Goal: Share content

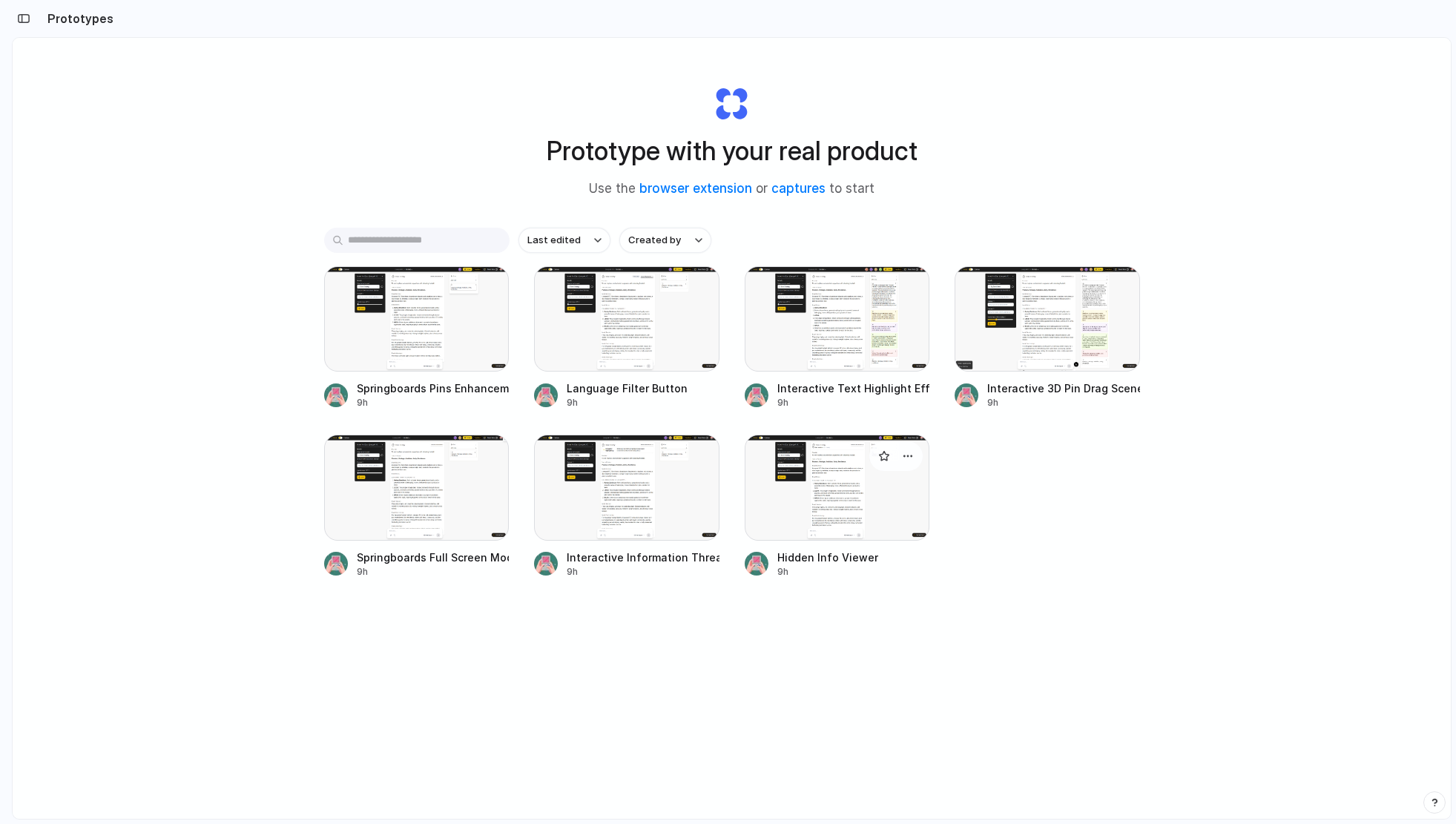
click at [847, 496] on div at bounding box center [838, 488] width 186 height 106
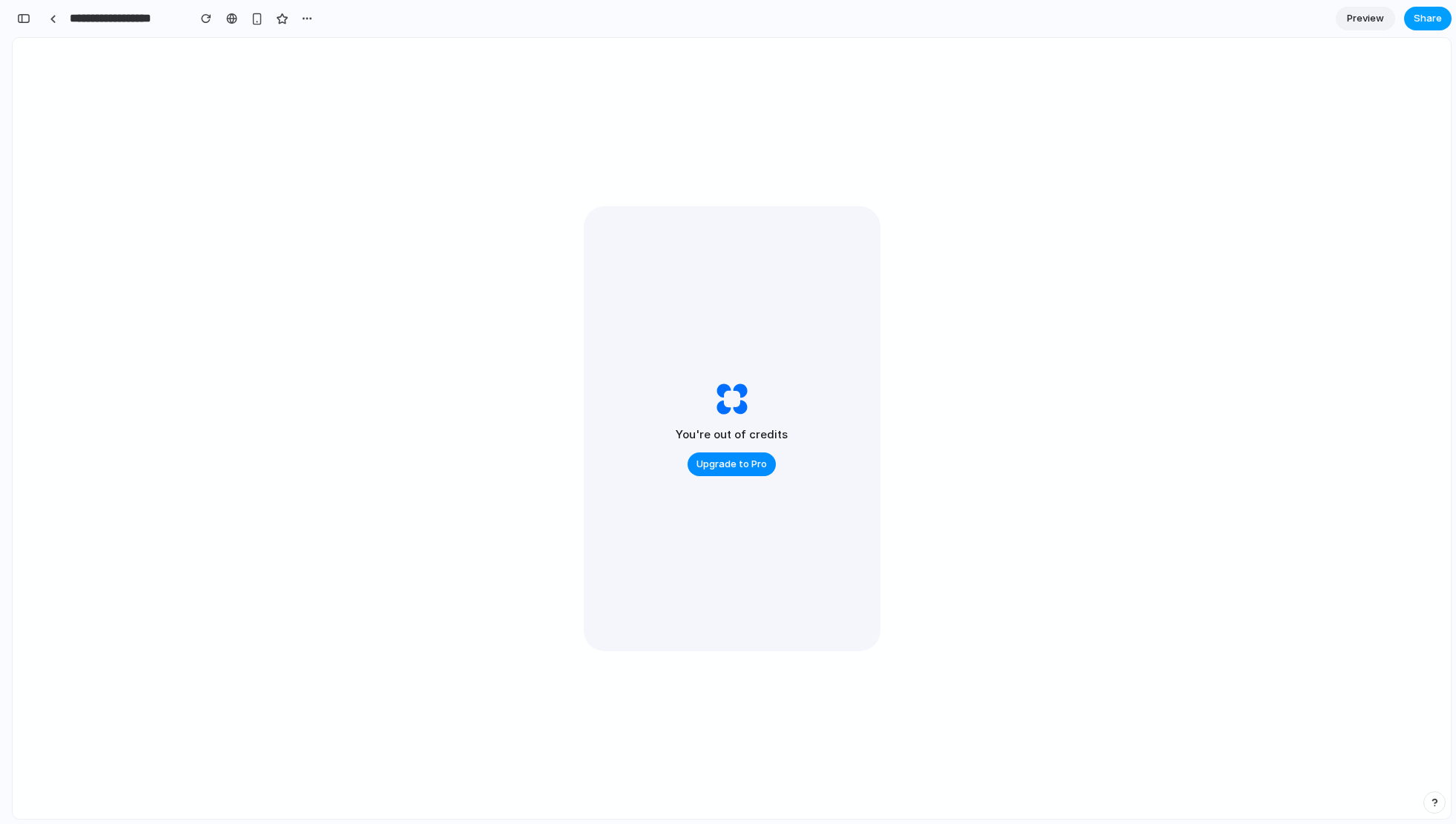
click at [1434, 19] on span "Share" at bounding box center [1428, 18] width 28 height 15
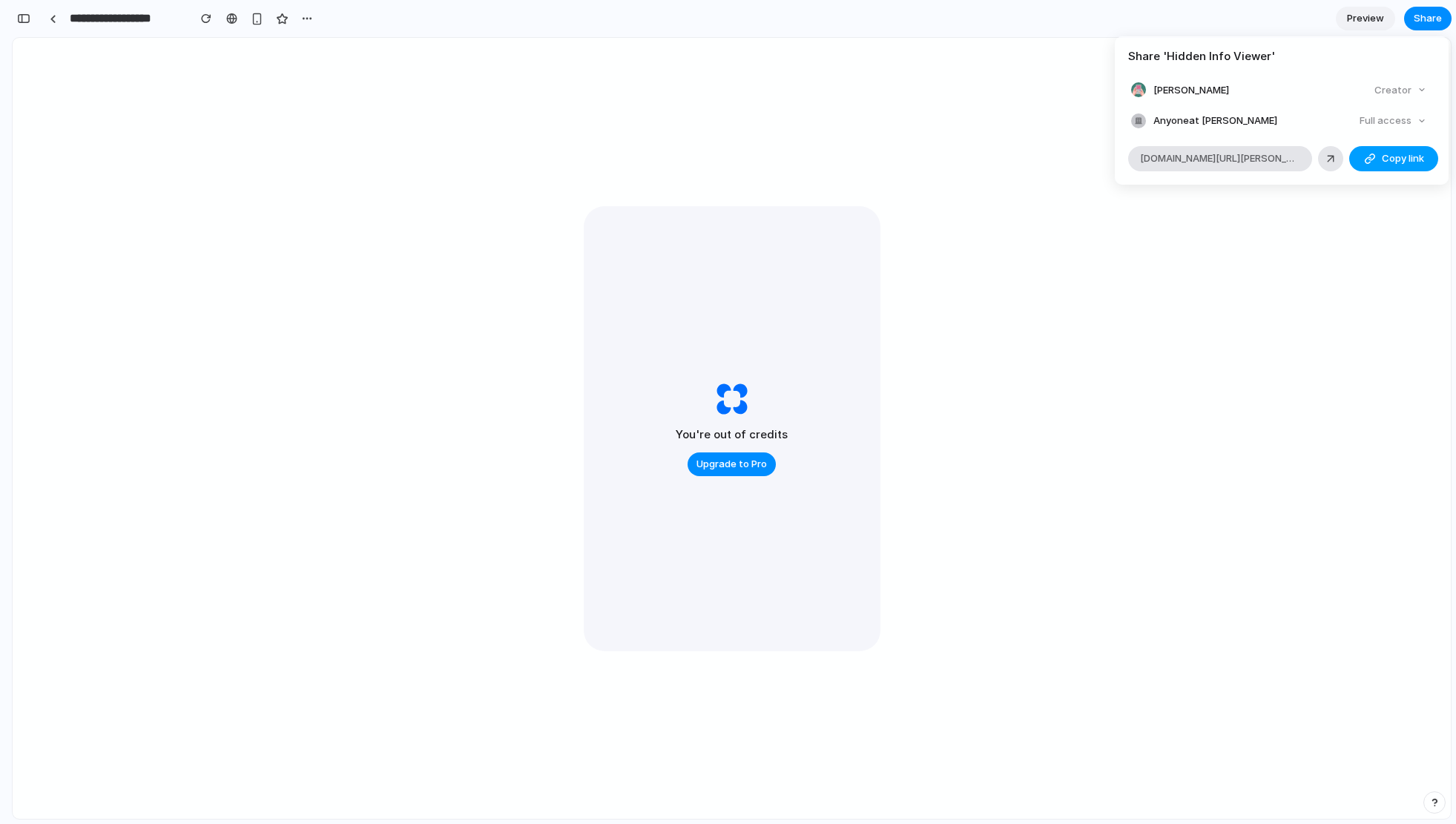
click at [1405, 160] on span "Copy link" at bounding box center [1402, 158] width 42 height 15
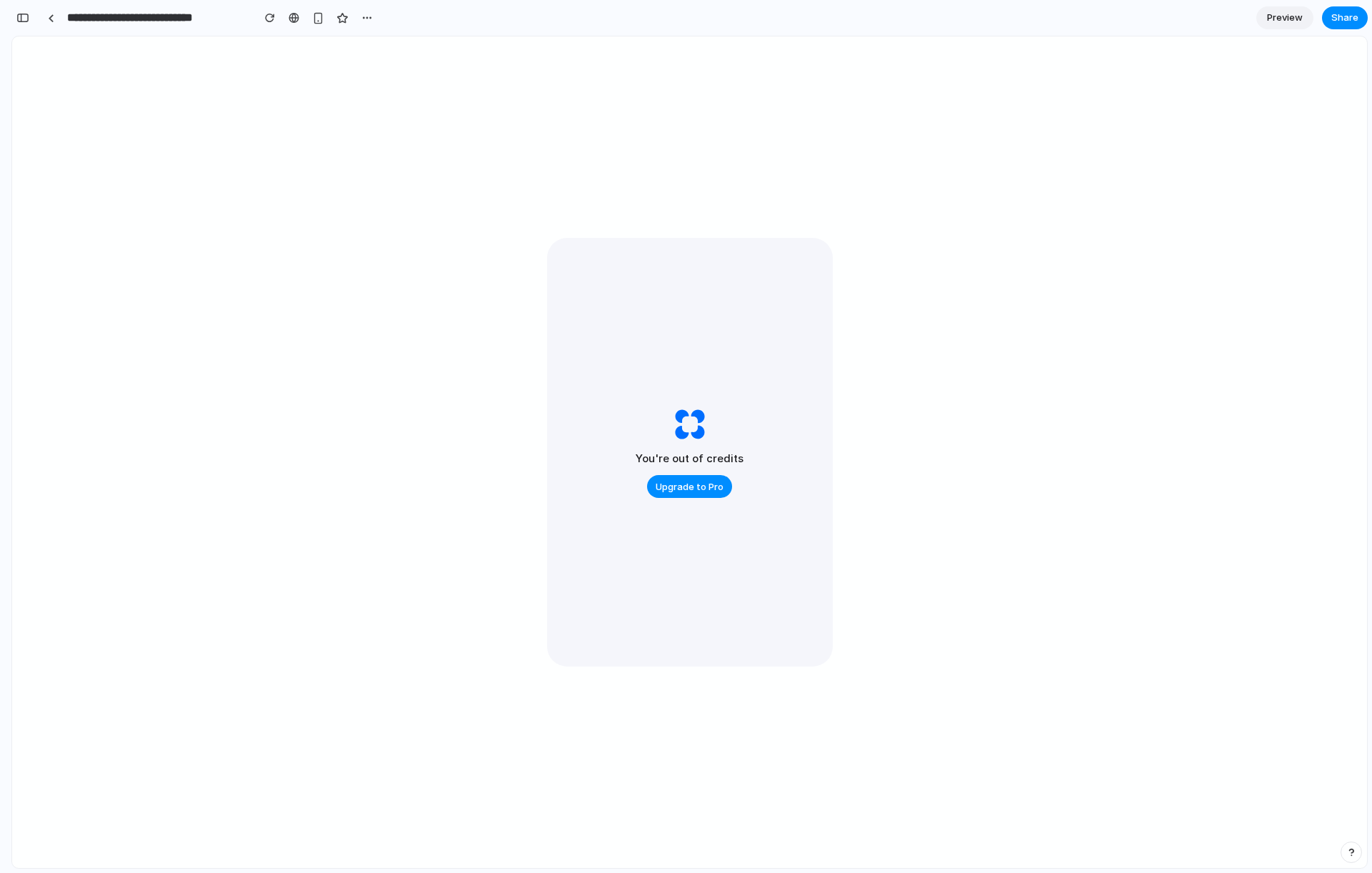
scroll to position [1596, 0]
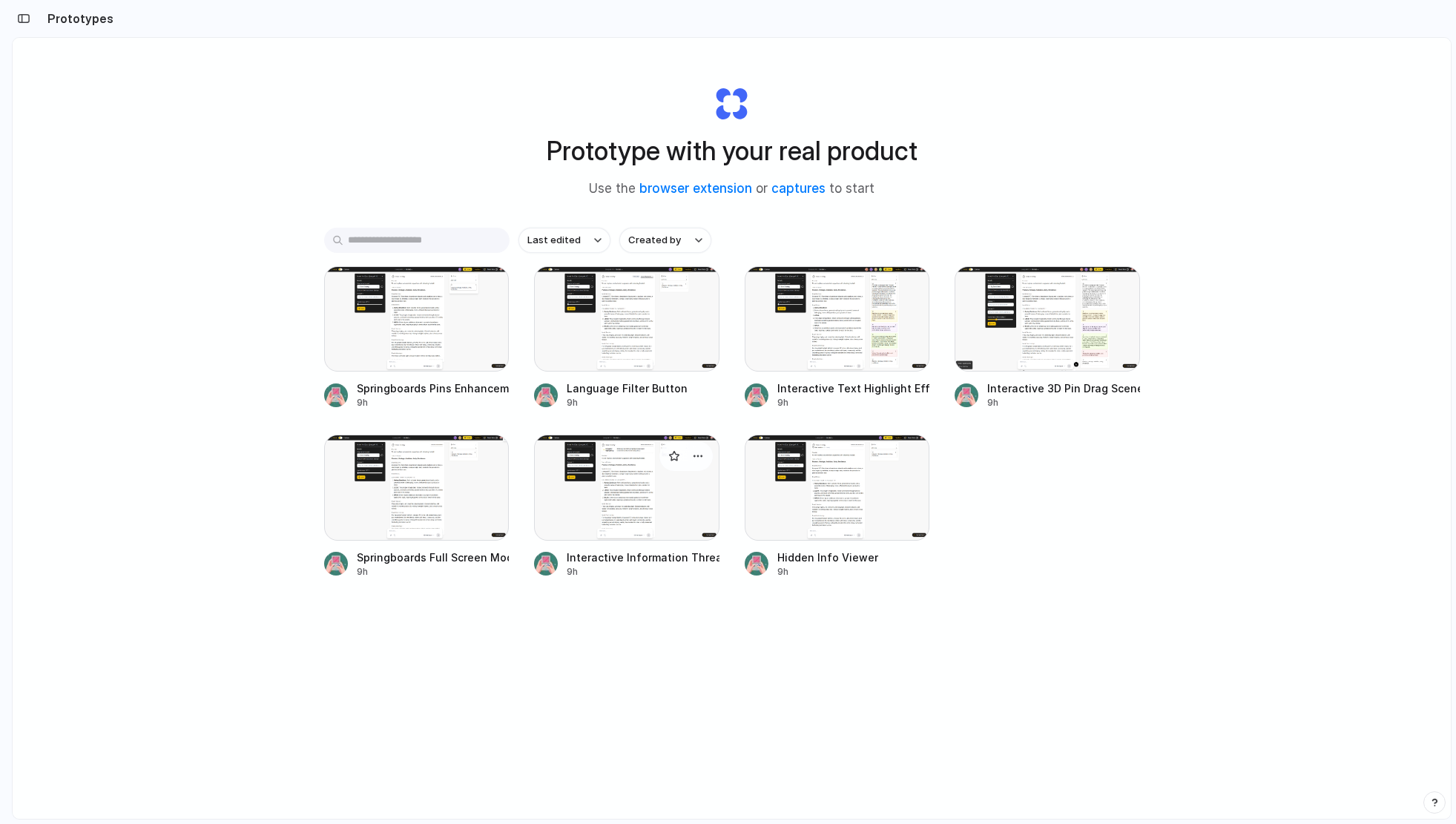
click at [647, 504] on div at bounding box center [627, 488] width 186 height 106
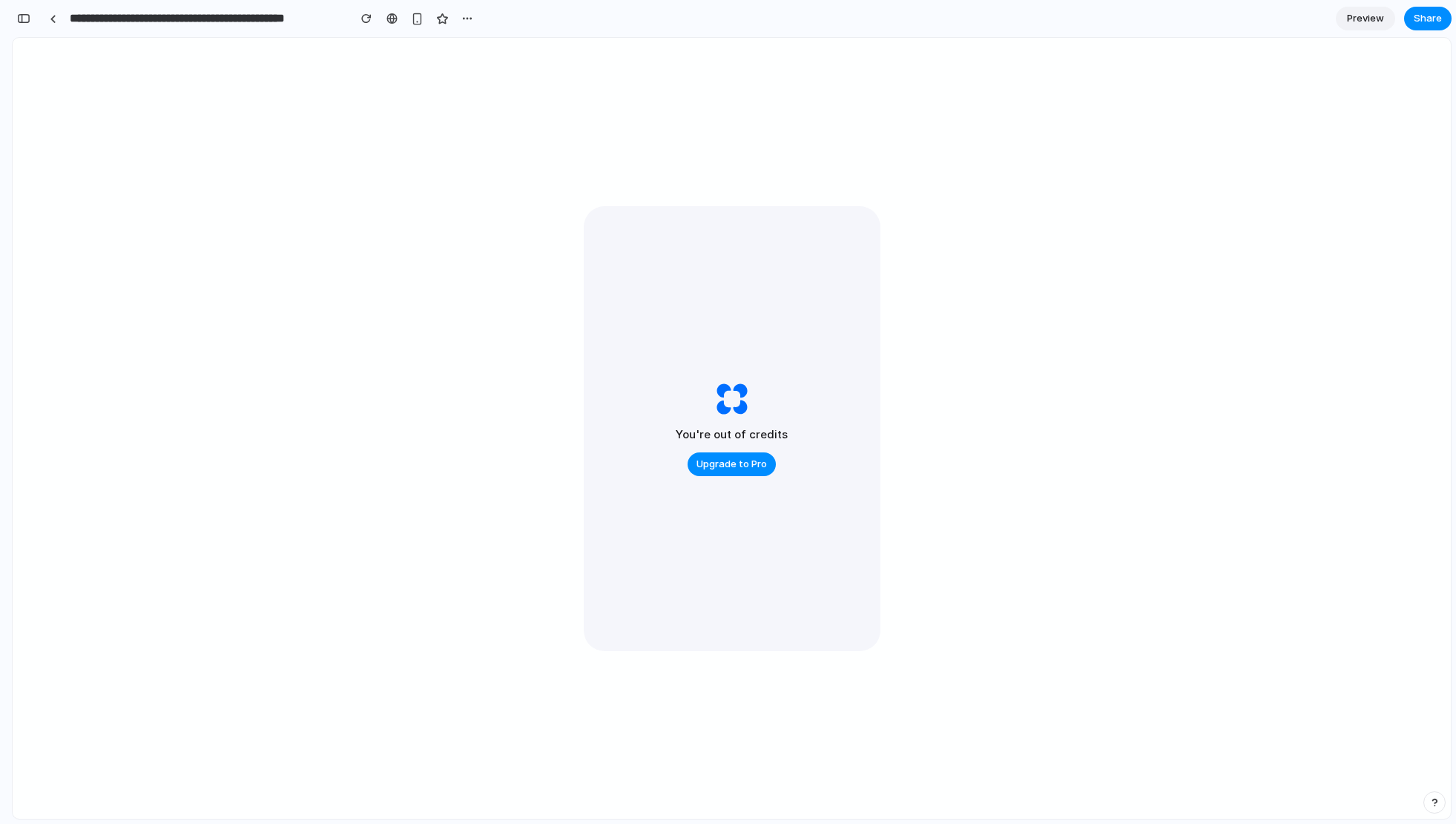
scroll to position [164, 0]
